Goal: Task Accomplishment & Management: Use online tool/utility

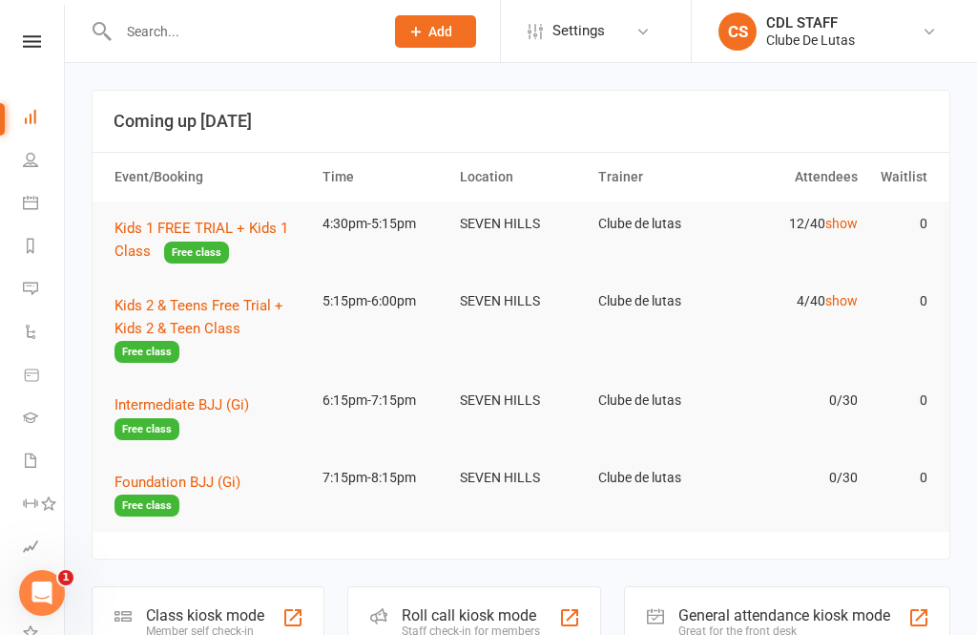
click at [25, 22] on nav "Clubworx Dashboard People Calendar Reports Messages 1 Automations Product Sales…" at bounding box center [32, 322] width 65 height 635
click at [239, 313] on button "Kids 2 & Teens Free Trial + Kids 2 & Teen Class Free class" at bounding box center [210, 329] width 191 height 70
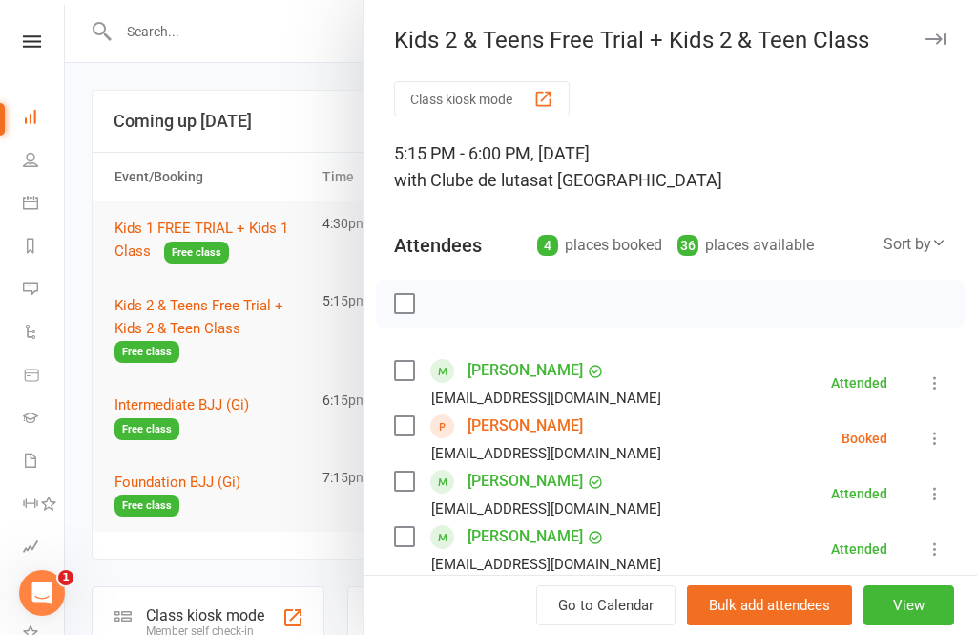
click at [548, 289] on div at bounding box center [670, 304] width 589 height 48
click at [450, 92] on button "Class kiosk mode" at bounding box center [482, 98] width 176 height 35
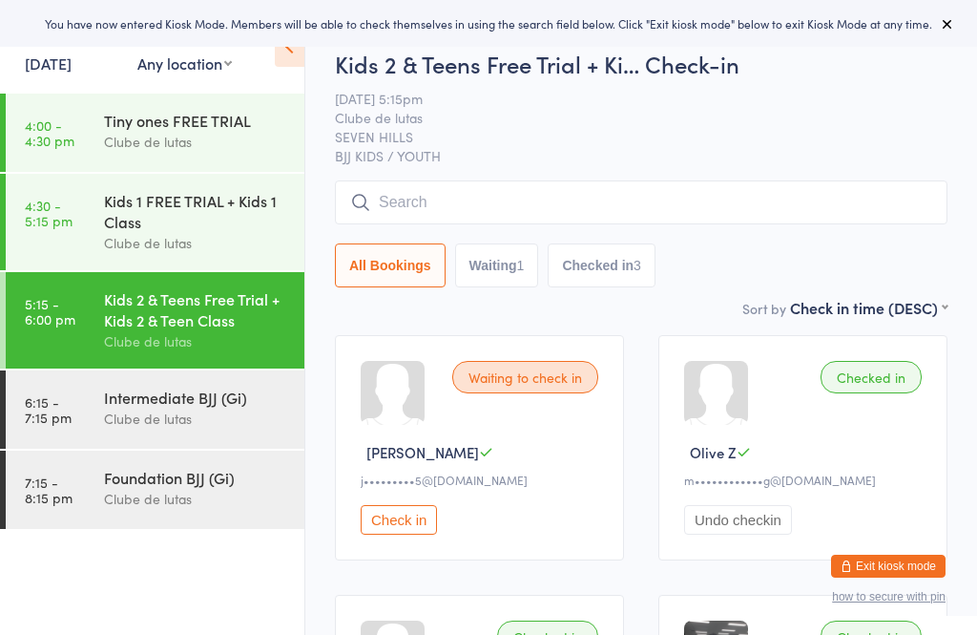
click at [483, 200] on input "search" at bounding box center [641, 202] width 613 height 44
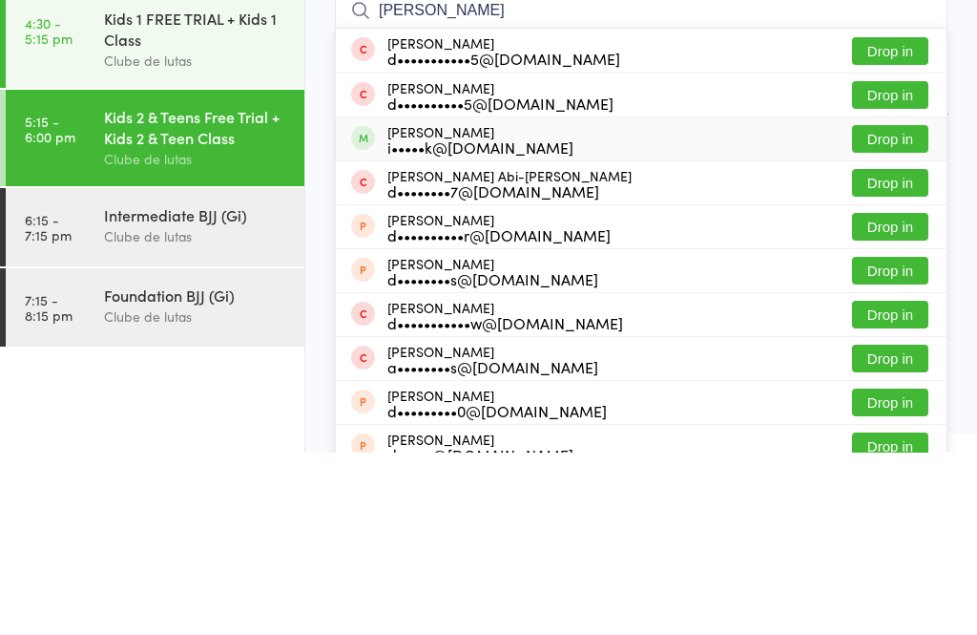
type input "[PERSON_NAME]"
click at [547, 300] on div "[PERSON_NAME] i•••••k@[DOMAIN_NAME] Drop in" at bounding box center [641, 321] width 611 height 43
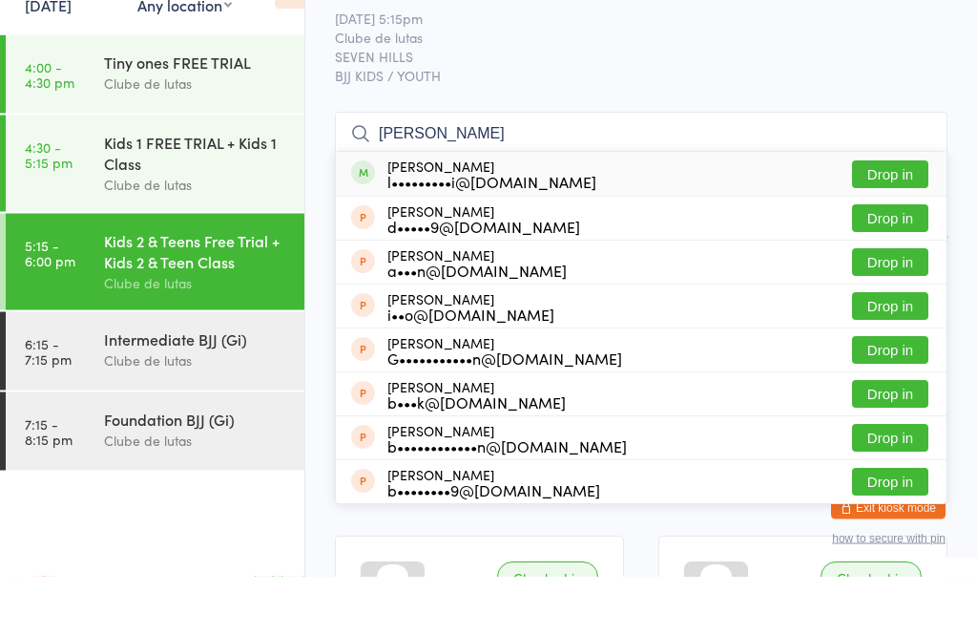
type input "[PERSON_NAME]"
click at [889, 220] on button "Drop in" at bounding box center [890, 234] width 76 height 28
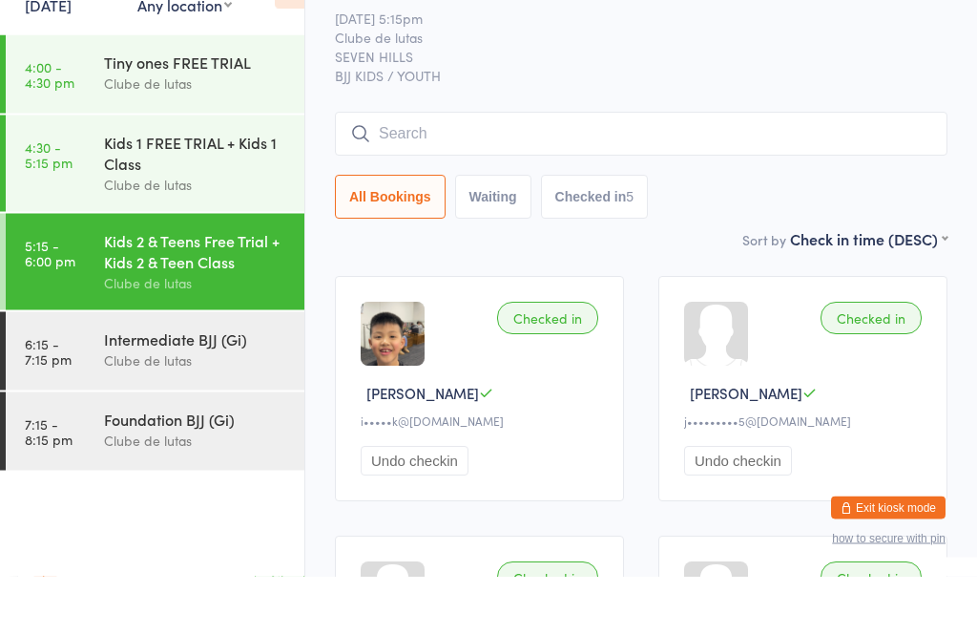
scroll to position [59, 0]
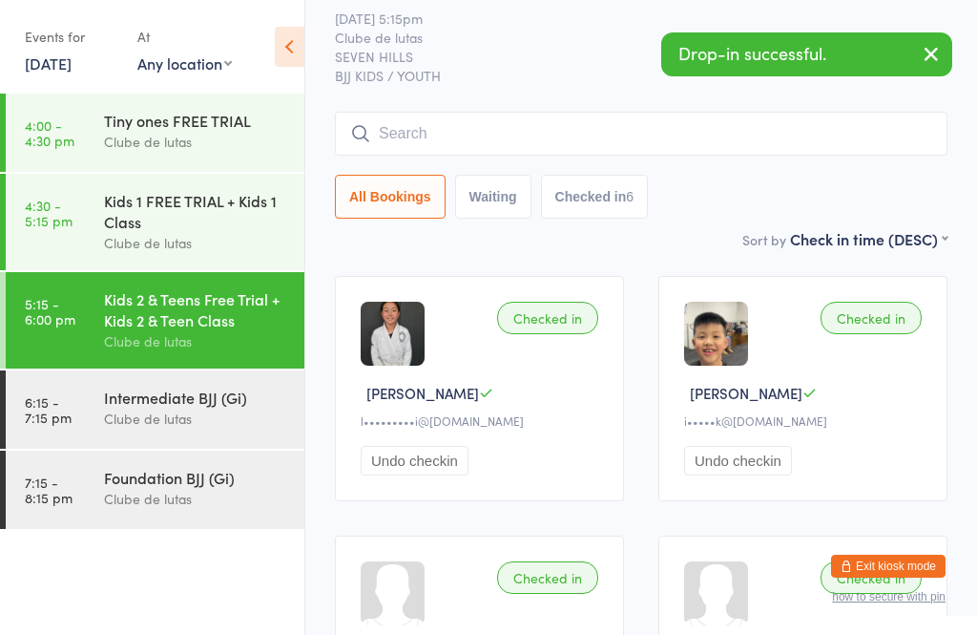
click at [552, 138] on input "search" at bounding box center [641, 134] width 613 height 44
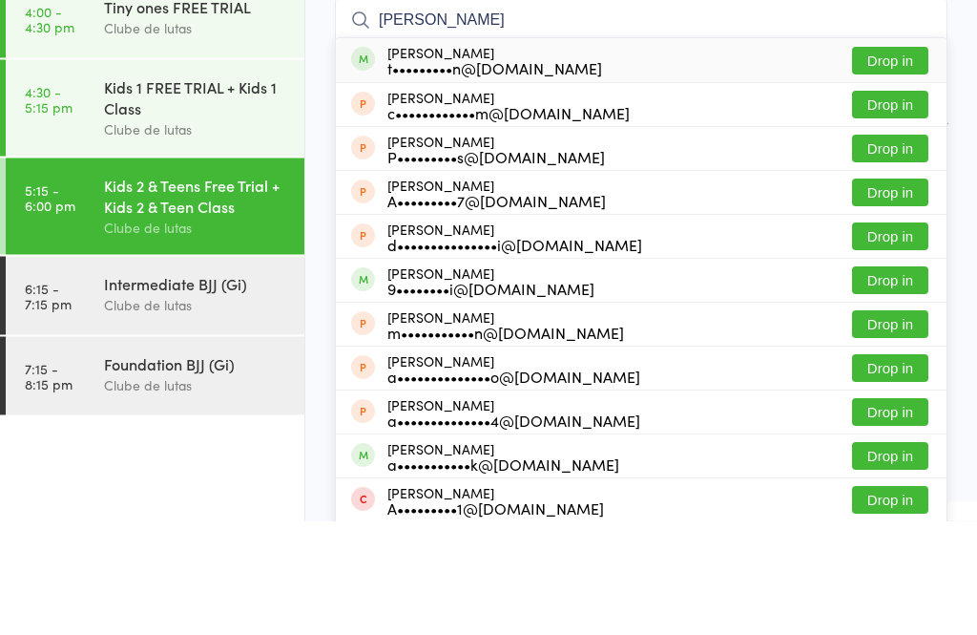
type input "[PERSON_NAME]"
click at [907, 161] on button "Drop in" at bounding box center [890, 175] width 76 height 28
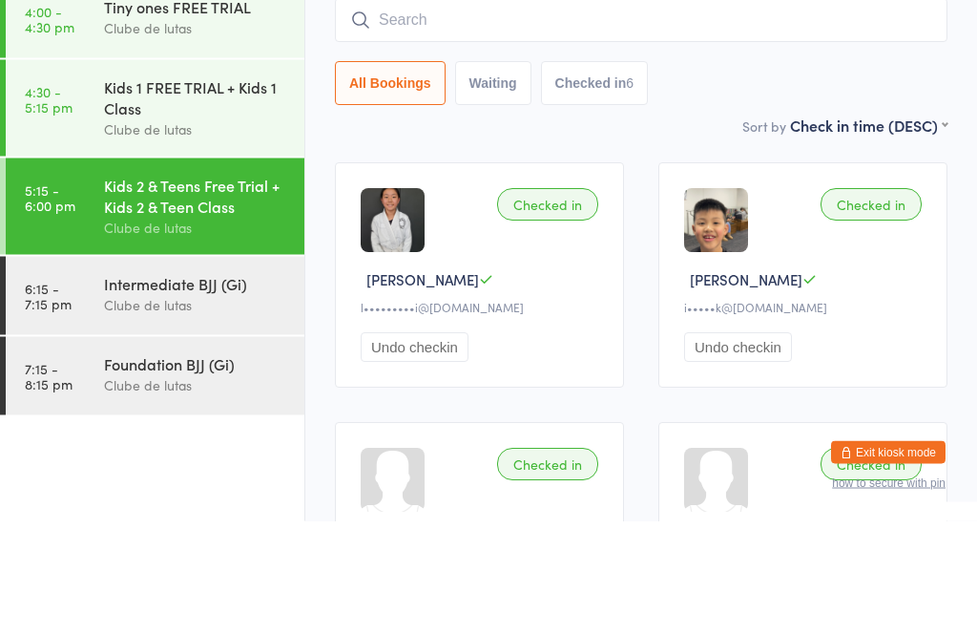
scroll to position [173, 0]
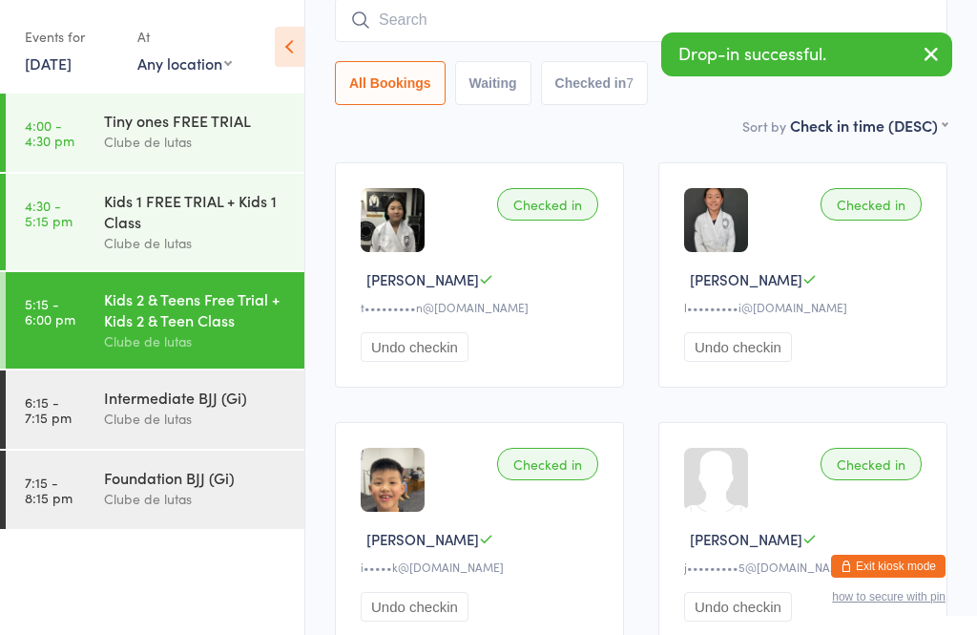
click at [427, 32] on input "search" at bounding box center [641, 20] width 613 height 44
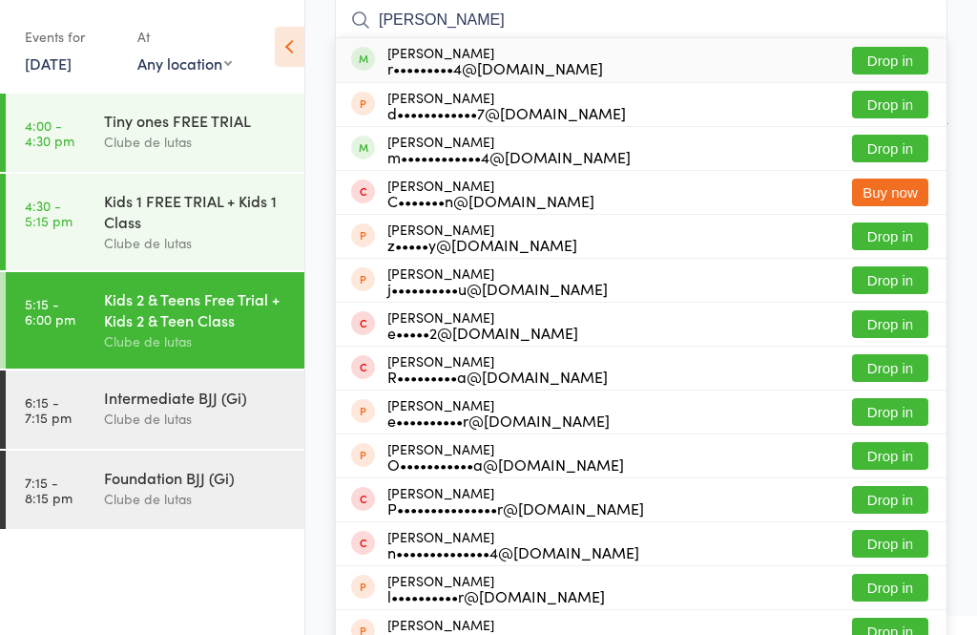
type input "[PERSON_NAME]"
click at [886, 141] on button "Drop in" at bounding box center [890, 149] width 76 height 28
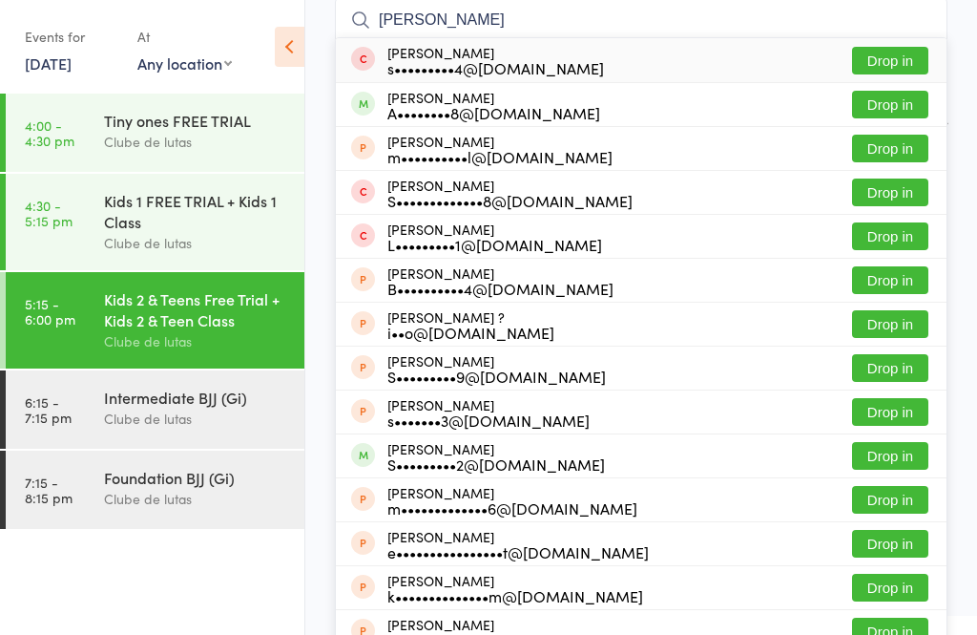
type input "[PERSON_NAME]"
click at [906, 101] on button "Drop in" at bounding box center [890, 105] width 76 height 28
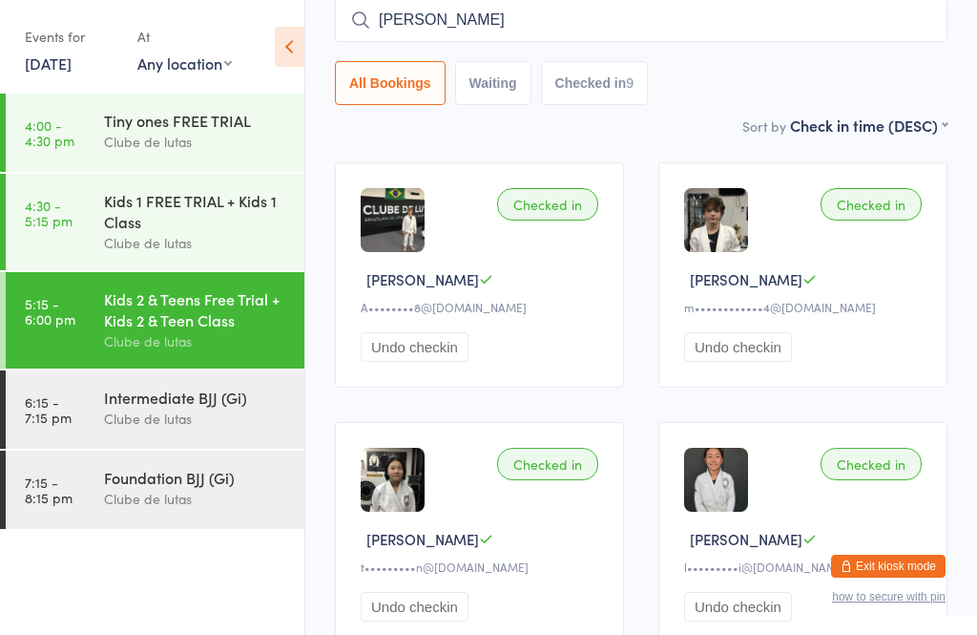
type input "[PERSON_NAME]"
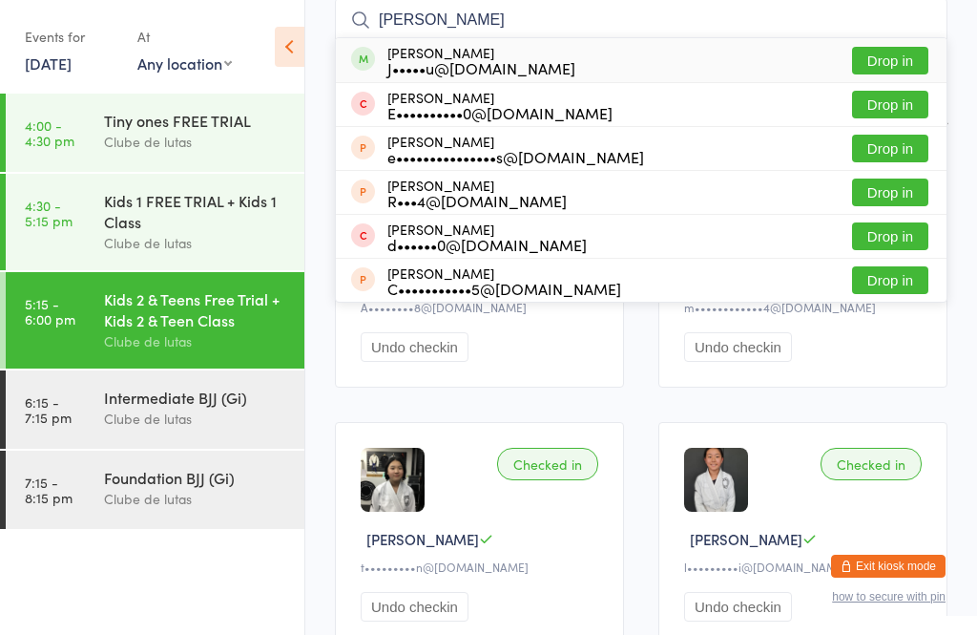
click at [892, 74] on button "Drop in" at bounding box center [890, 61] width 76 height 28
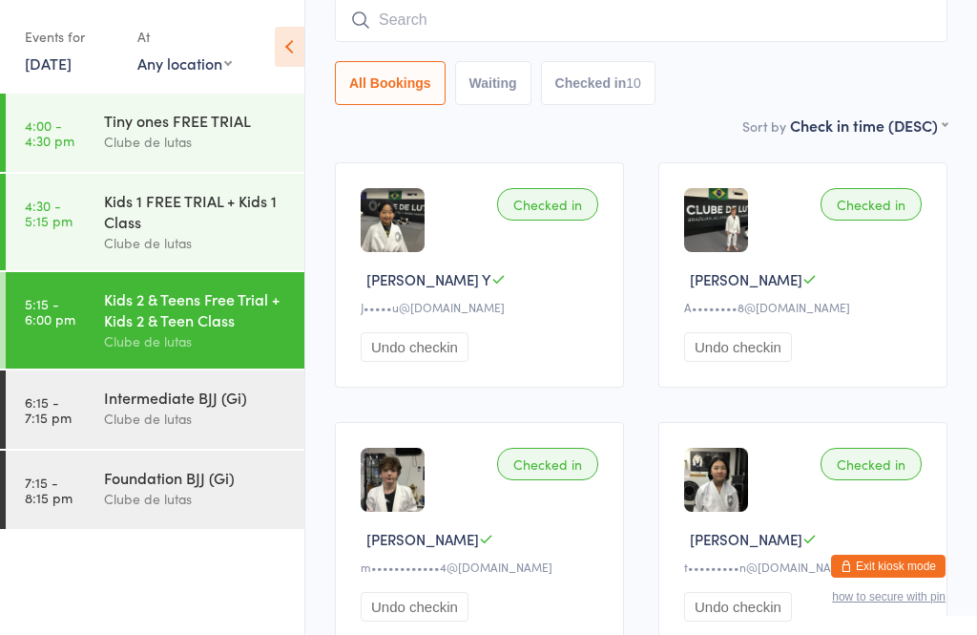
click at [552, 20] on input "search" at bounding box center [641, 20] width 613 height 44
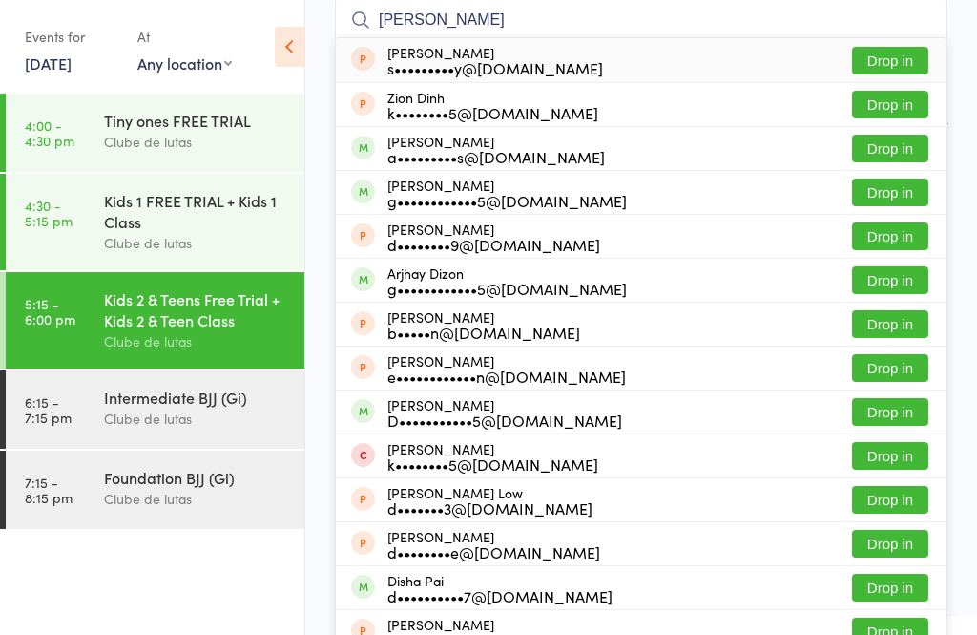
type input "[PERSON_NAME]"
click at [900, 146] on button "Drop in" at bounding box center [890, 149] width 76 height 28
